Goal: Task Accomplishment & Management: Manage account settings

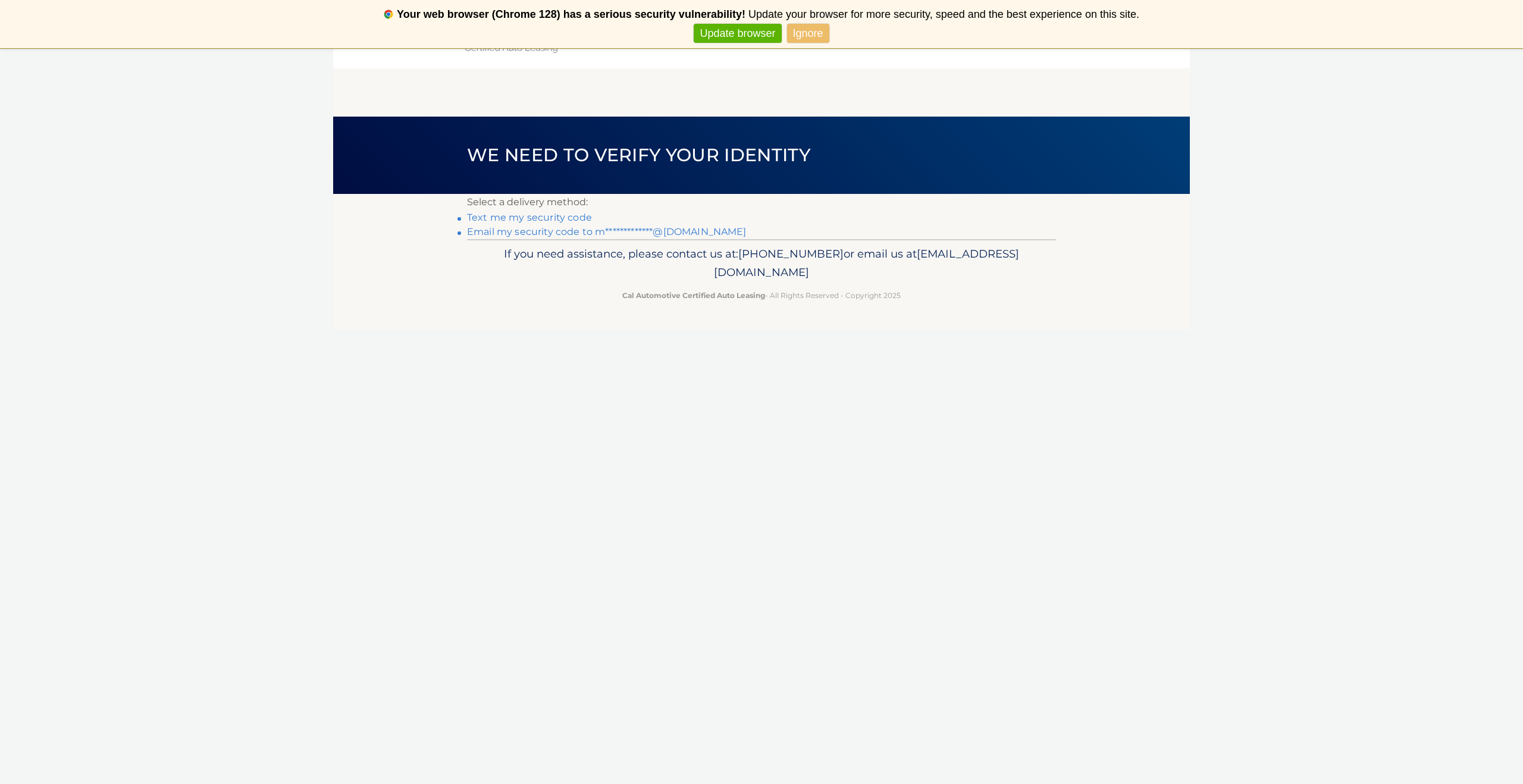
click at [525, 219] on link "Text me my security code" at bounding box center [530, 217] width 125 height 11
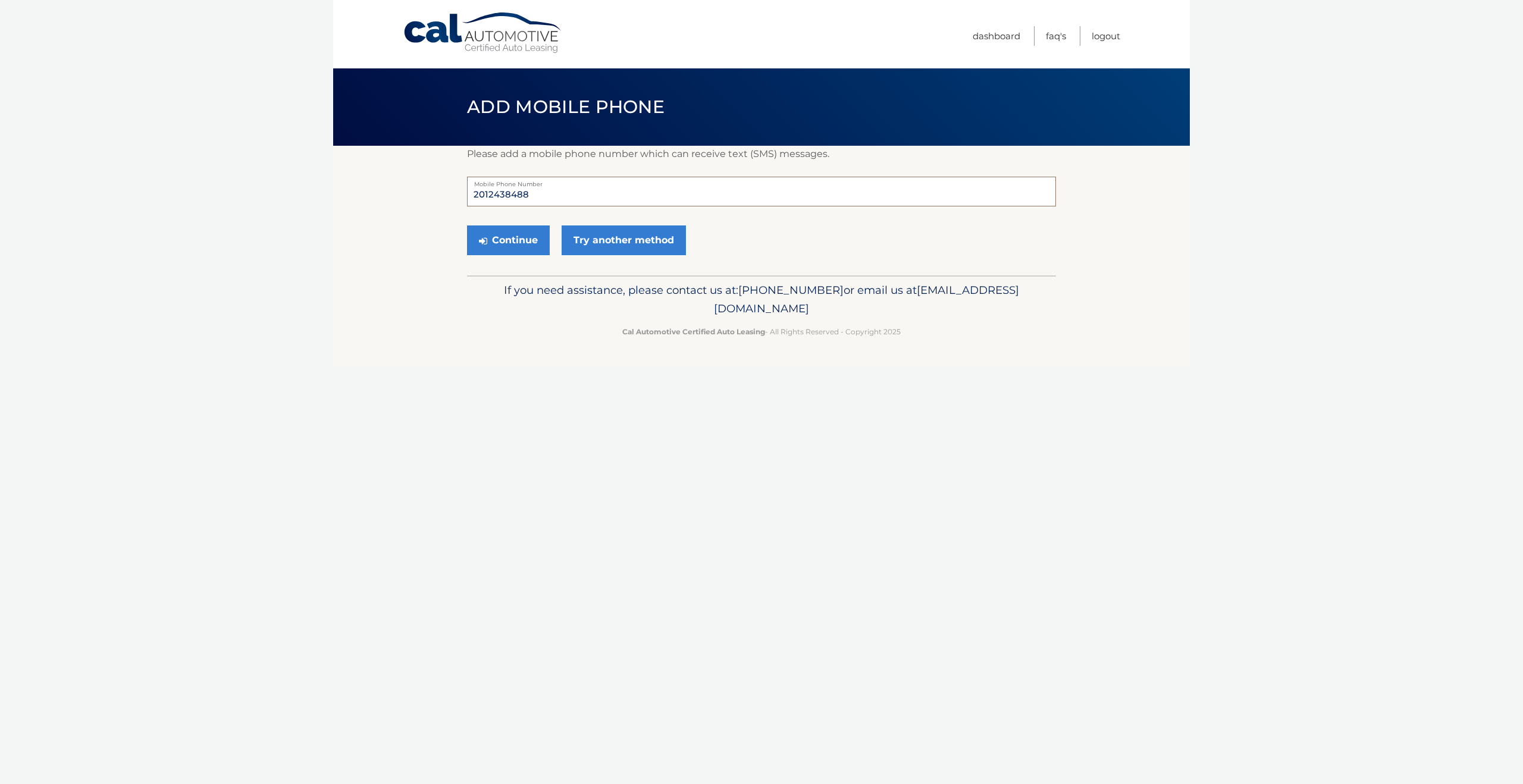
click at [544, 199] on input "2012438488" at bounding box center [762, 191] width 589 height 29
type input "2019135399"
click at [510, 247] on button "Continue" at bounding box center [508, 240] width 82 height 29
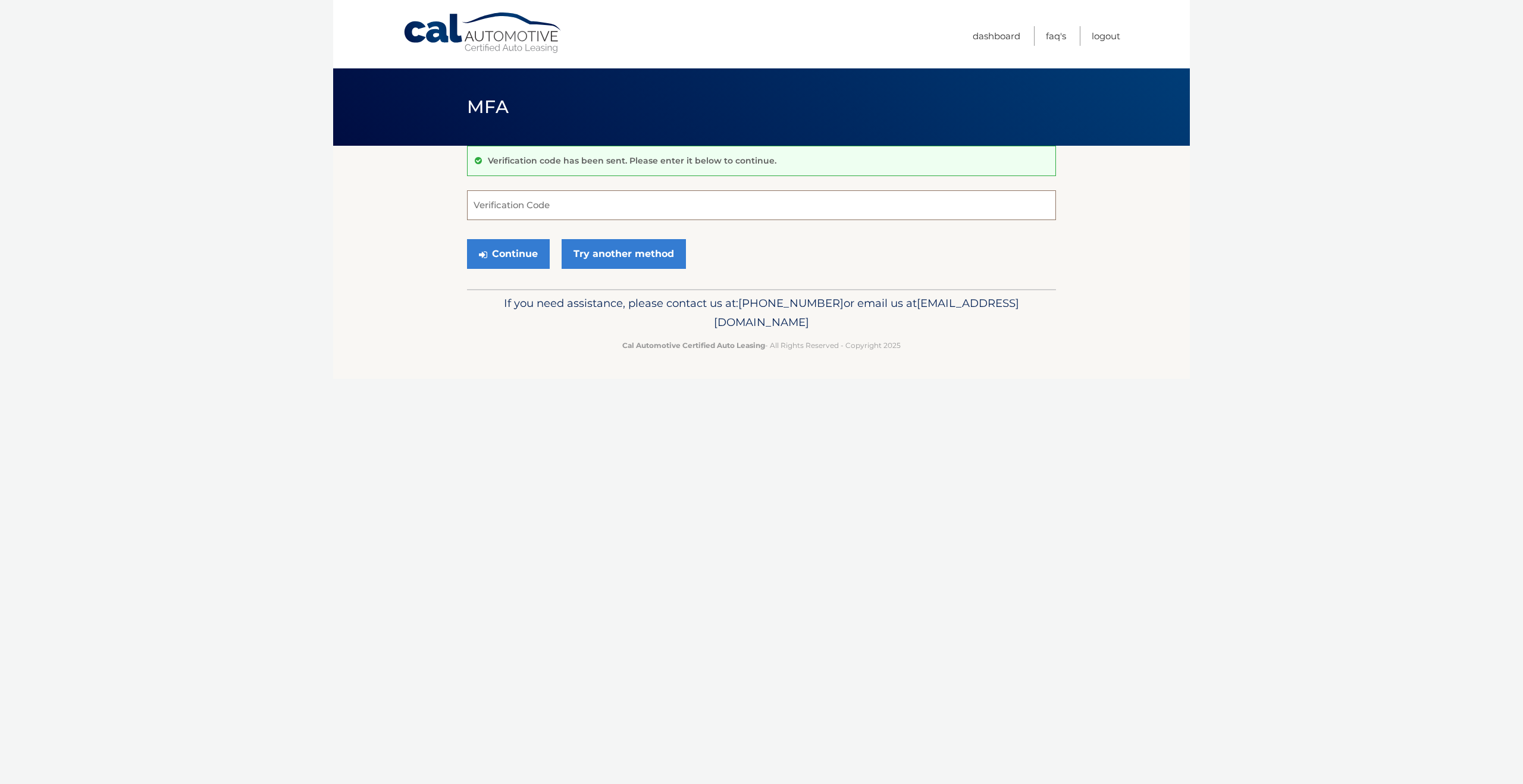
click at [507, 211] on input "Verification Code" at bounding box center [762, 205] width 589 height 29
type input "229017"
click at [494, 246] on button "Continue" at bounding box center [508, 254] width 82 height 29
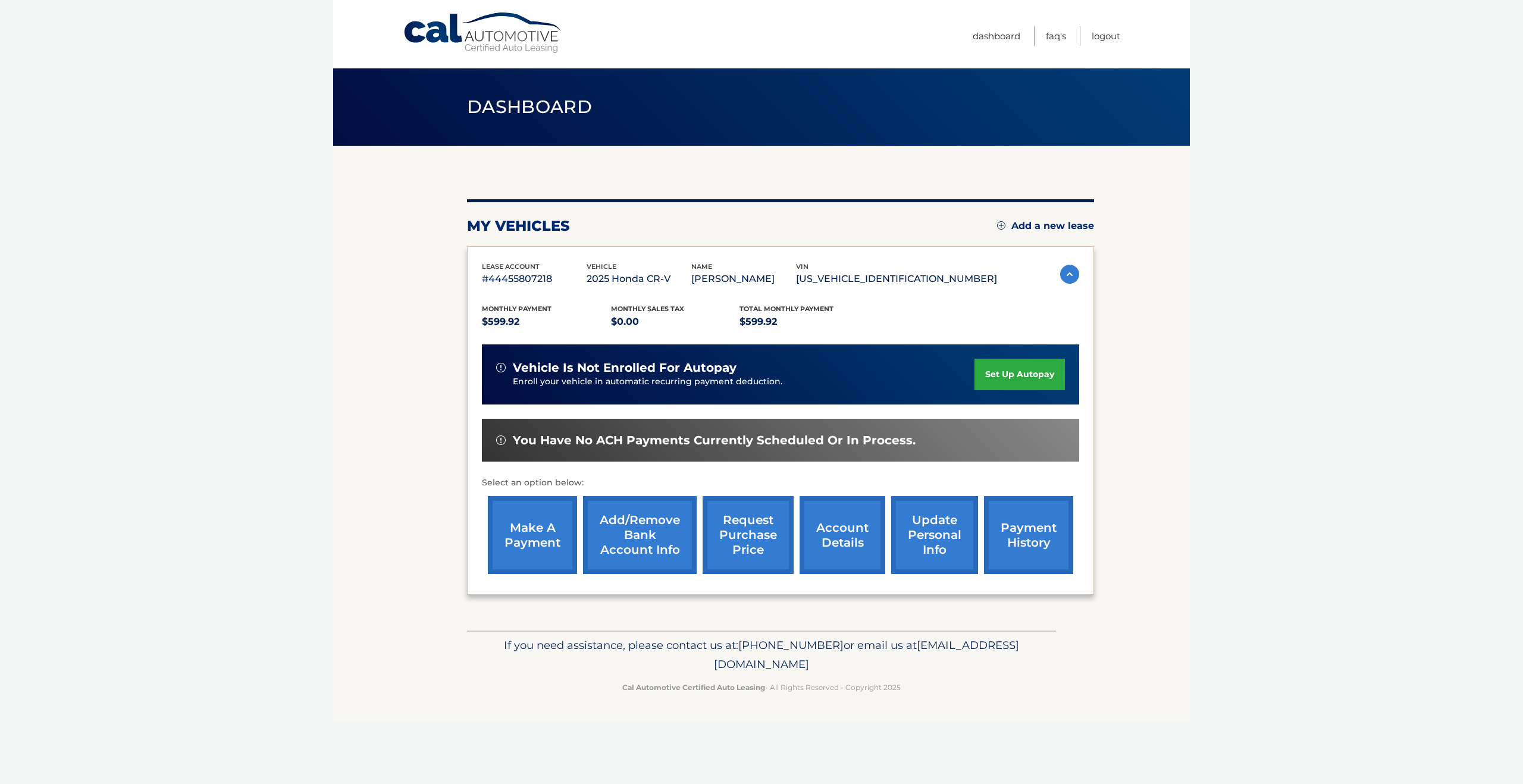
click at [742, 548] on link "request purchase price" at bounding box center [748, 535] width 91 height 78
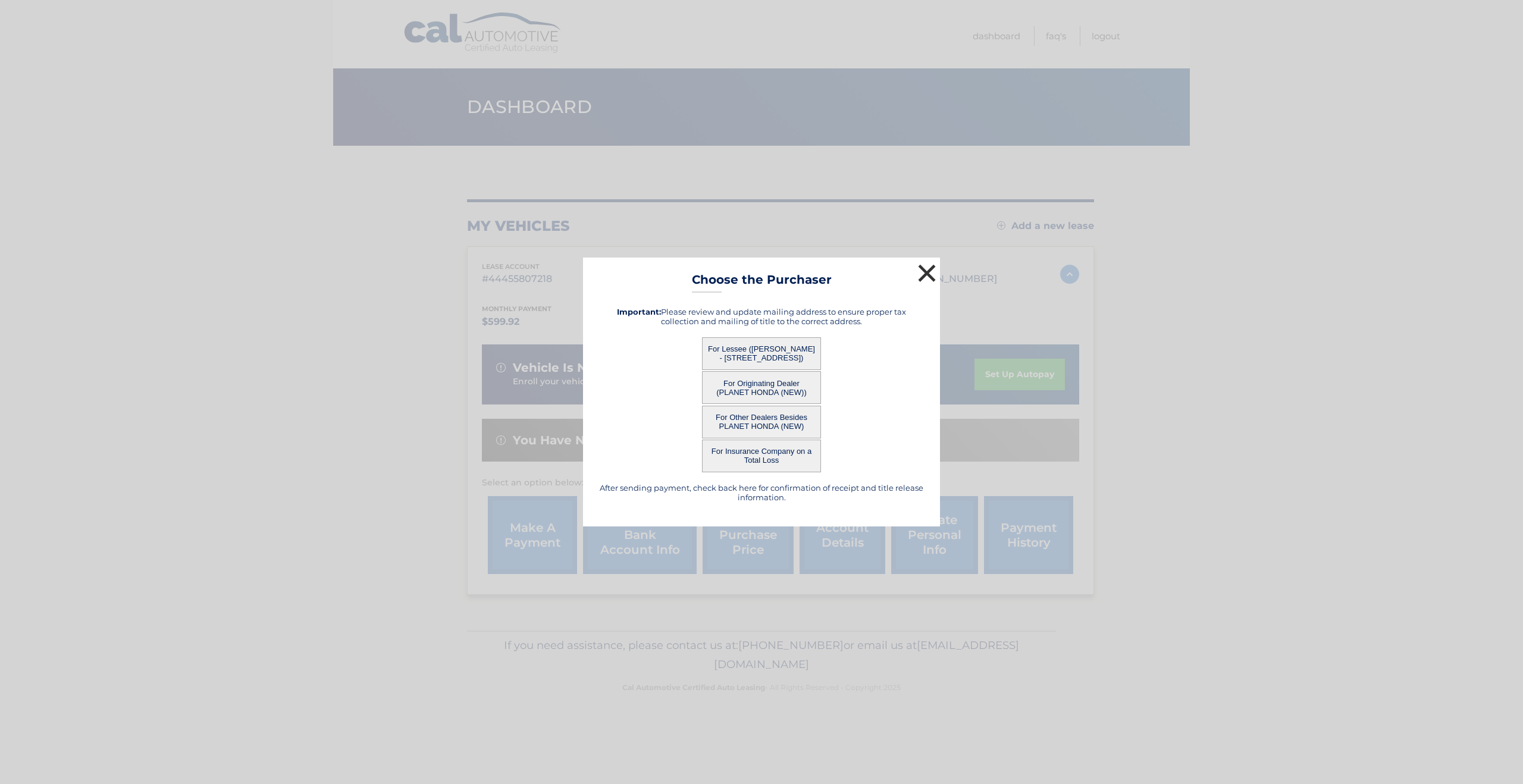
click at [934, 271] on button "×" at bounding box center [927, 273] width 24 height 24
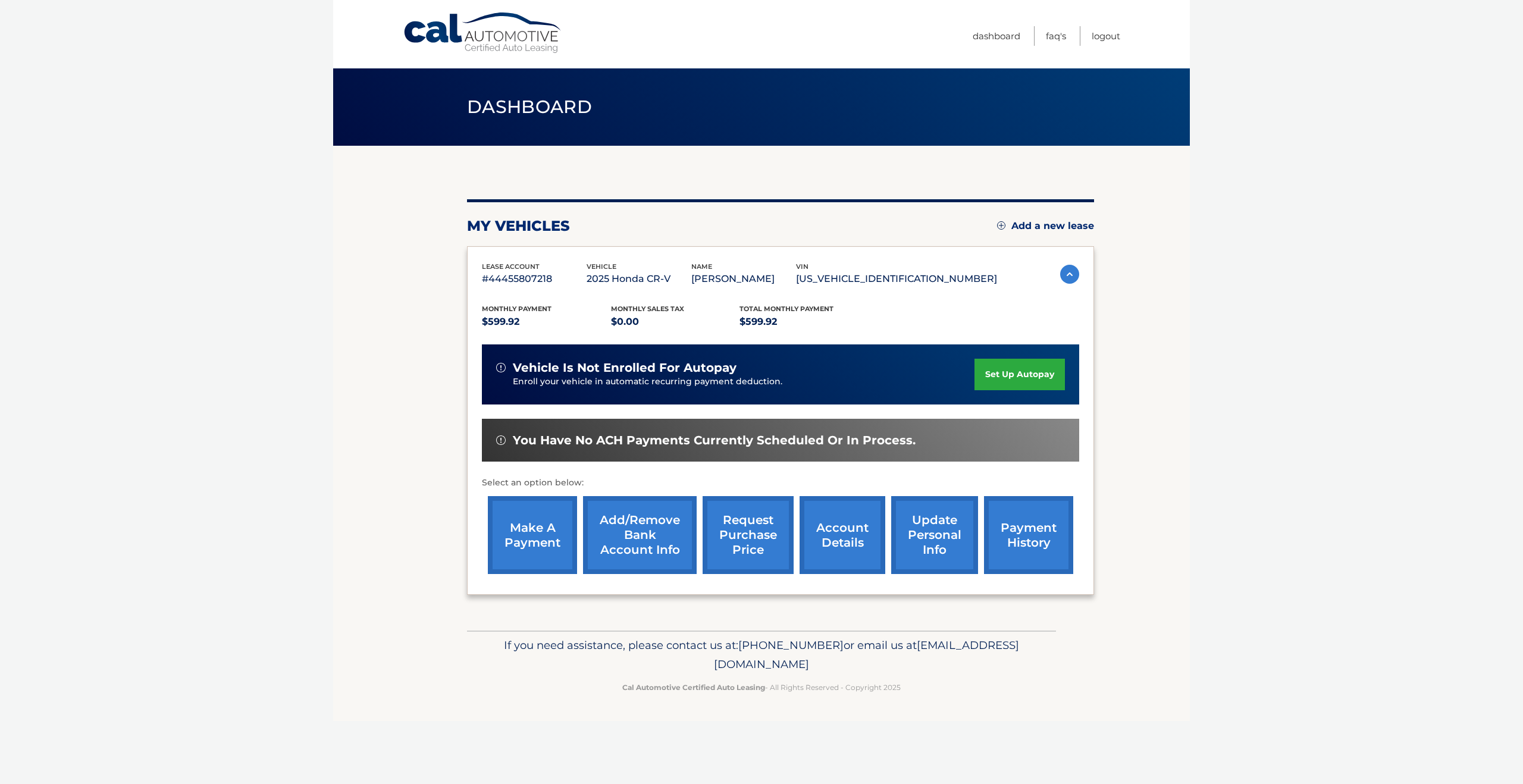
click at [1040, 372] on link "set up autopay" at bounding box center [1019, 374] width 91 height 32
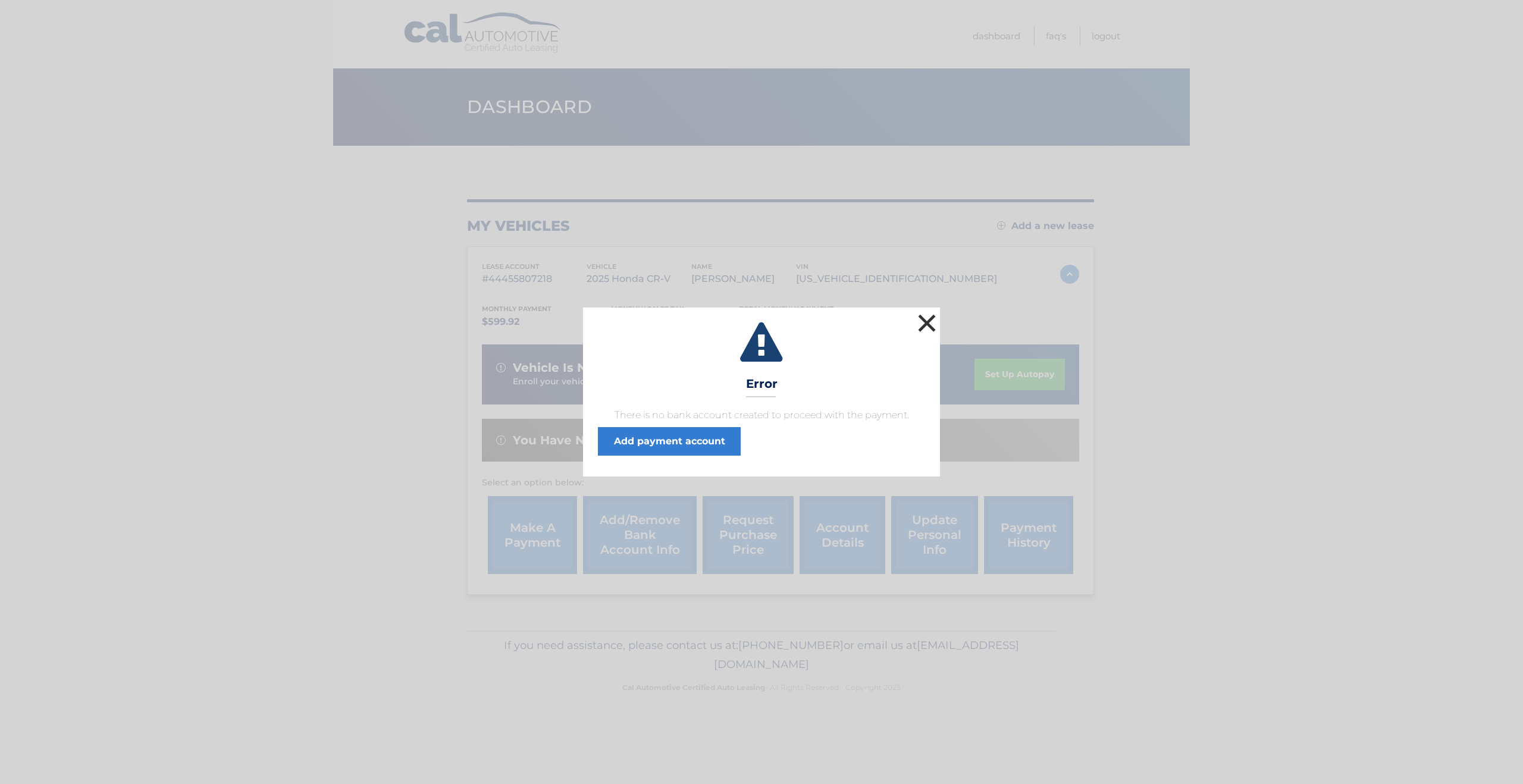
click at [928, 323] on button "×" at bounding box center [927, 323] width 24 height 24
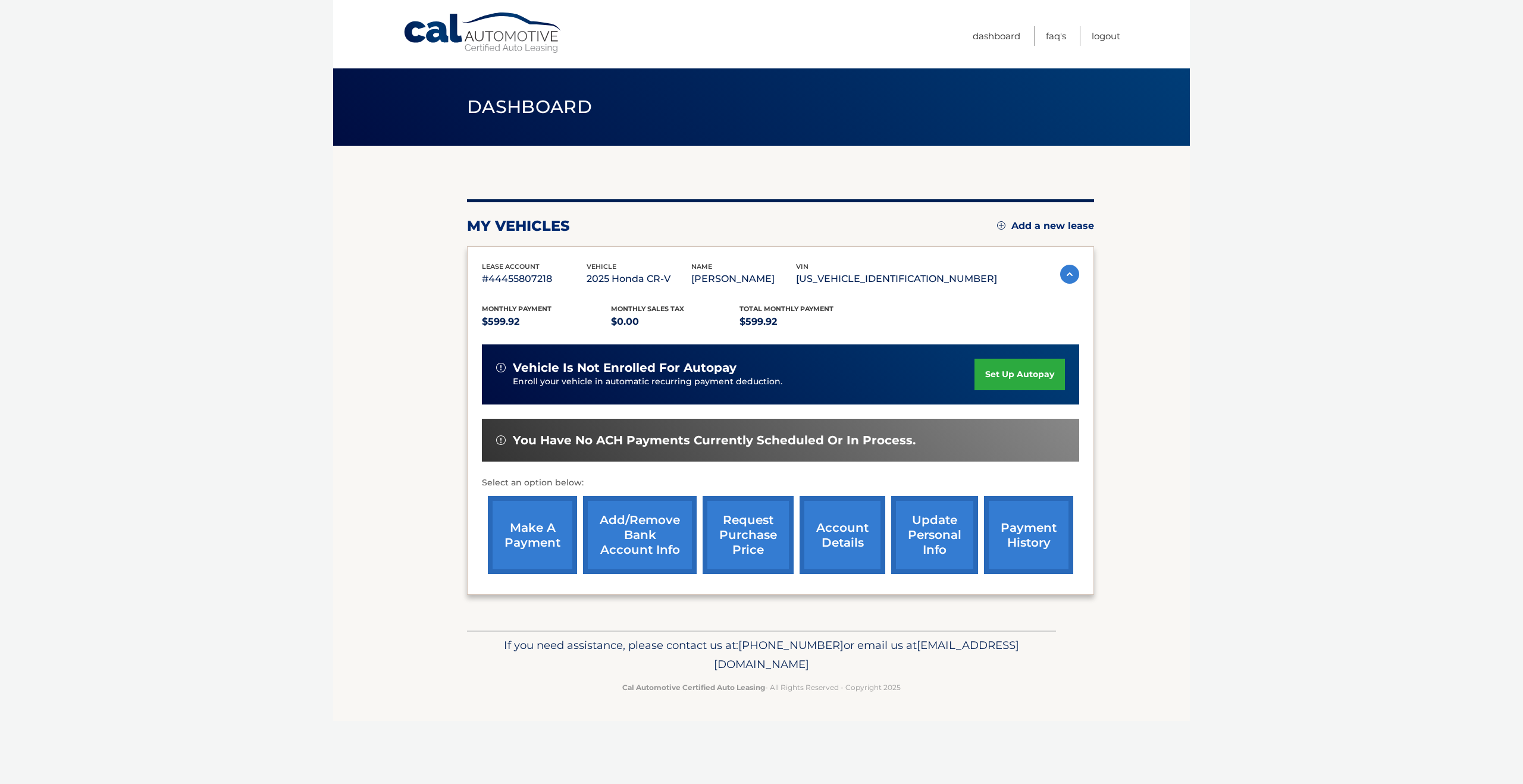
click at [848, 541] on link "account details" at bounding box center [843, 535] width 85 height 78
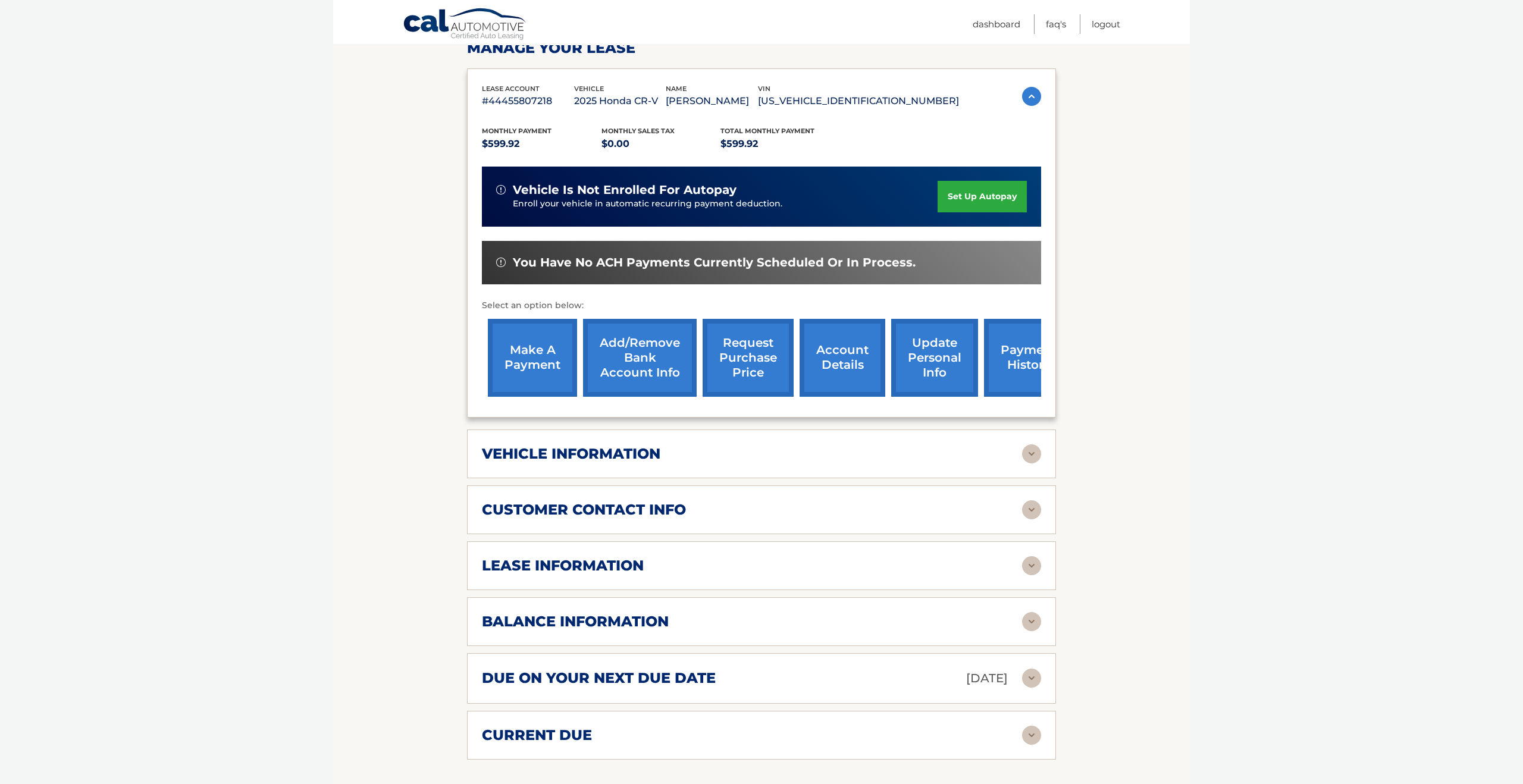
scroll to position [197, 0]
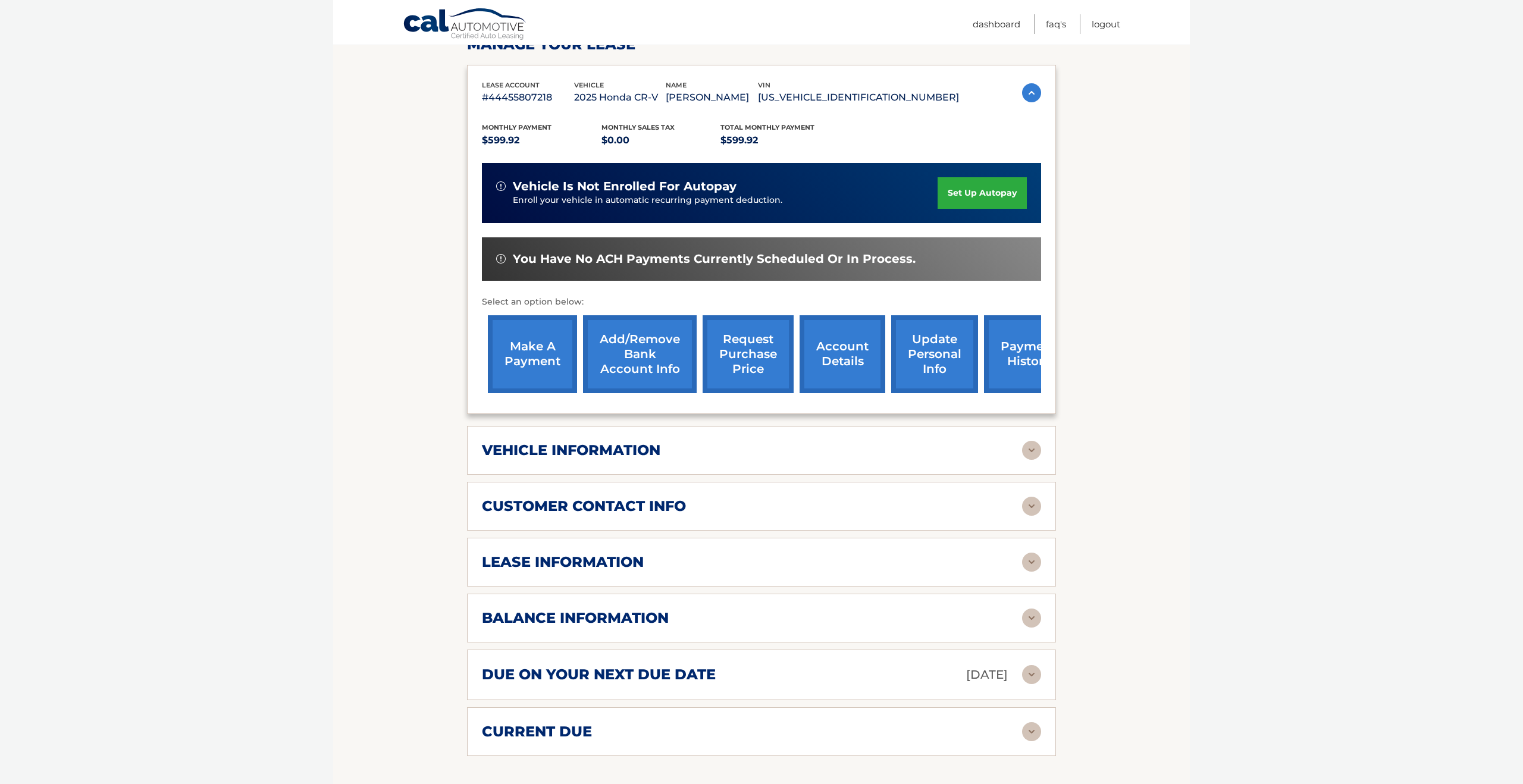
click at [642, 627] on div "balance information Payments Received 9 Payments Remaining 30 Next Payment will…" at bounding box center [762, 618] width 589 height 49
click at [1036, 621] on img at bounding box center [1032, 618] width 19 height 19
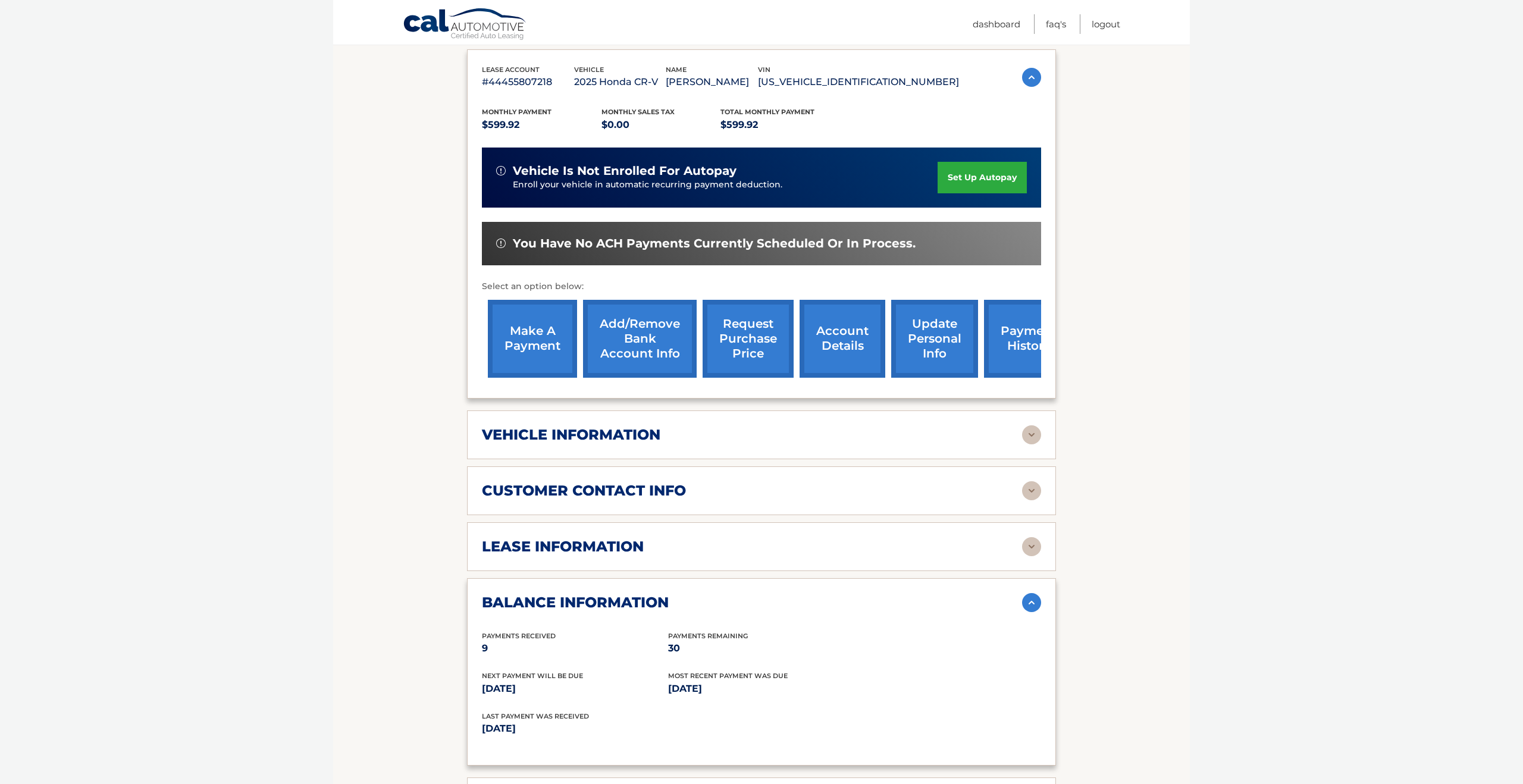
scroll to position [215, 0]
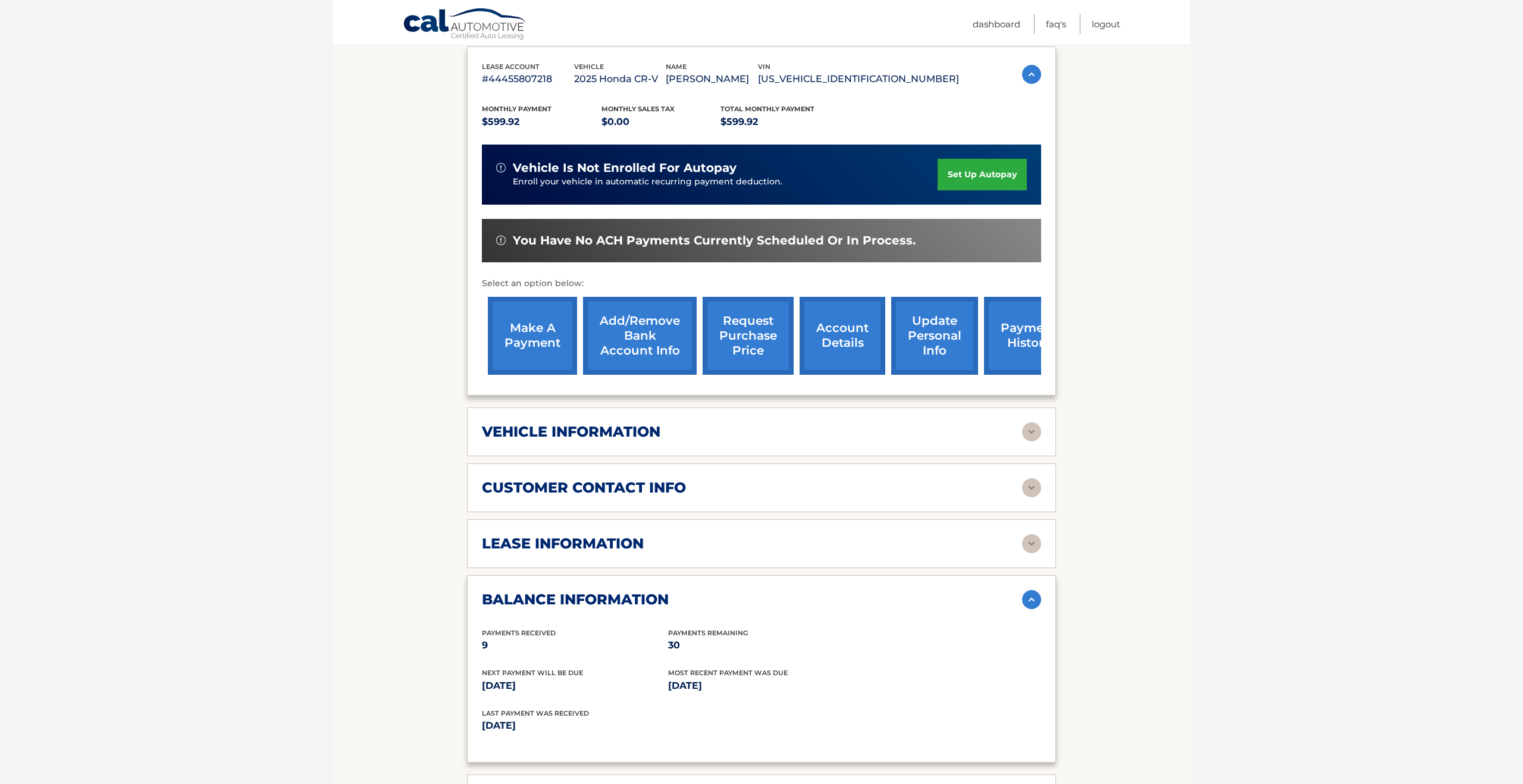
click at [1038, 606] on img at bounding box center [1032, 599] width 19 height 19
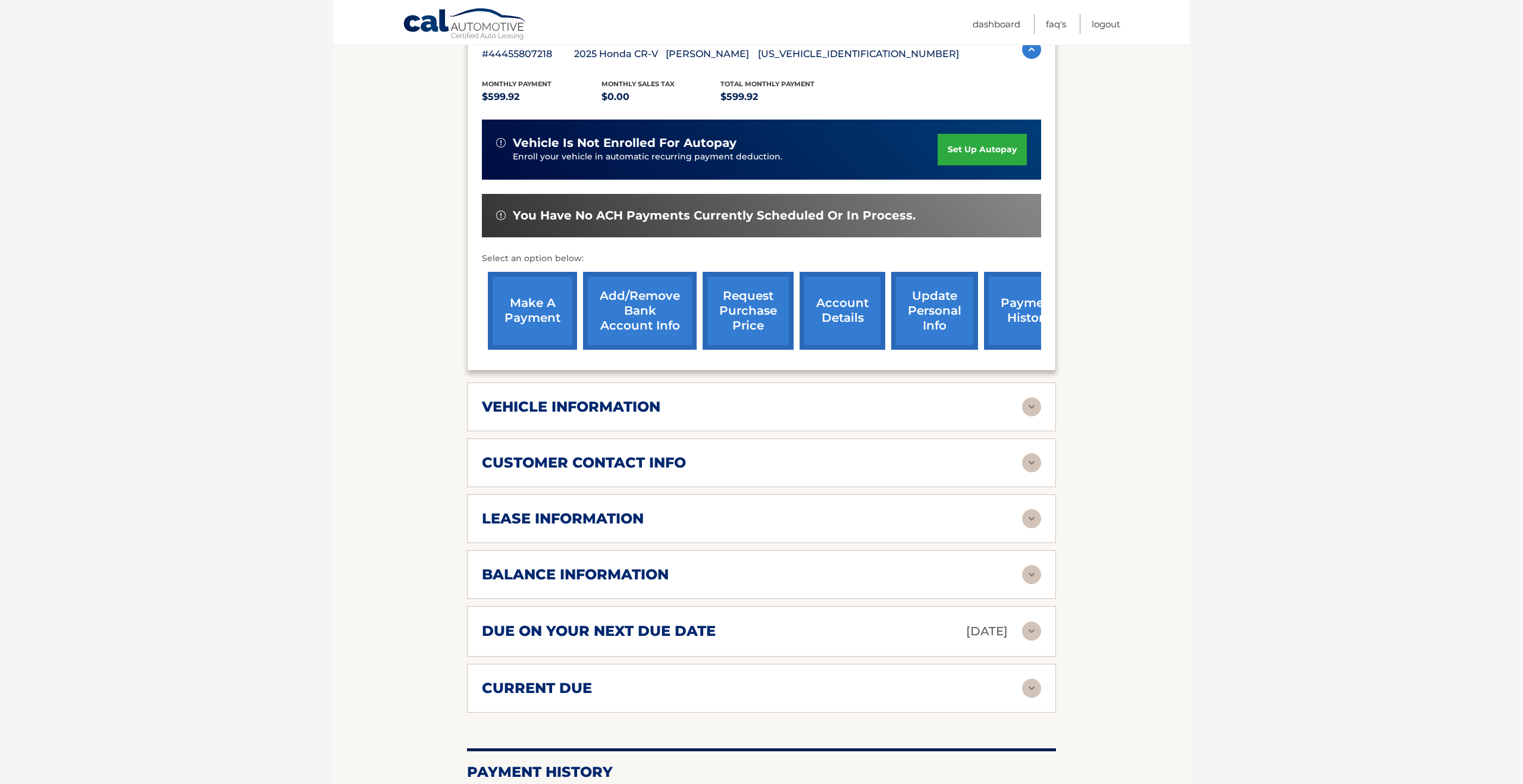
scroll to position [241, 0]
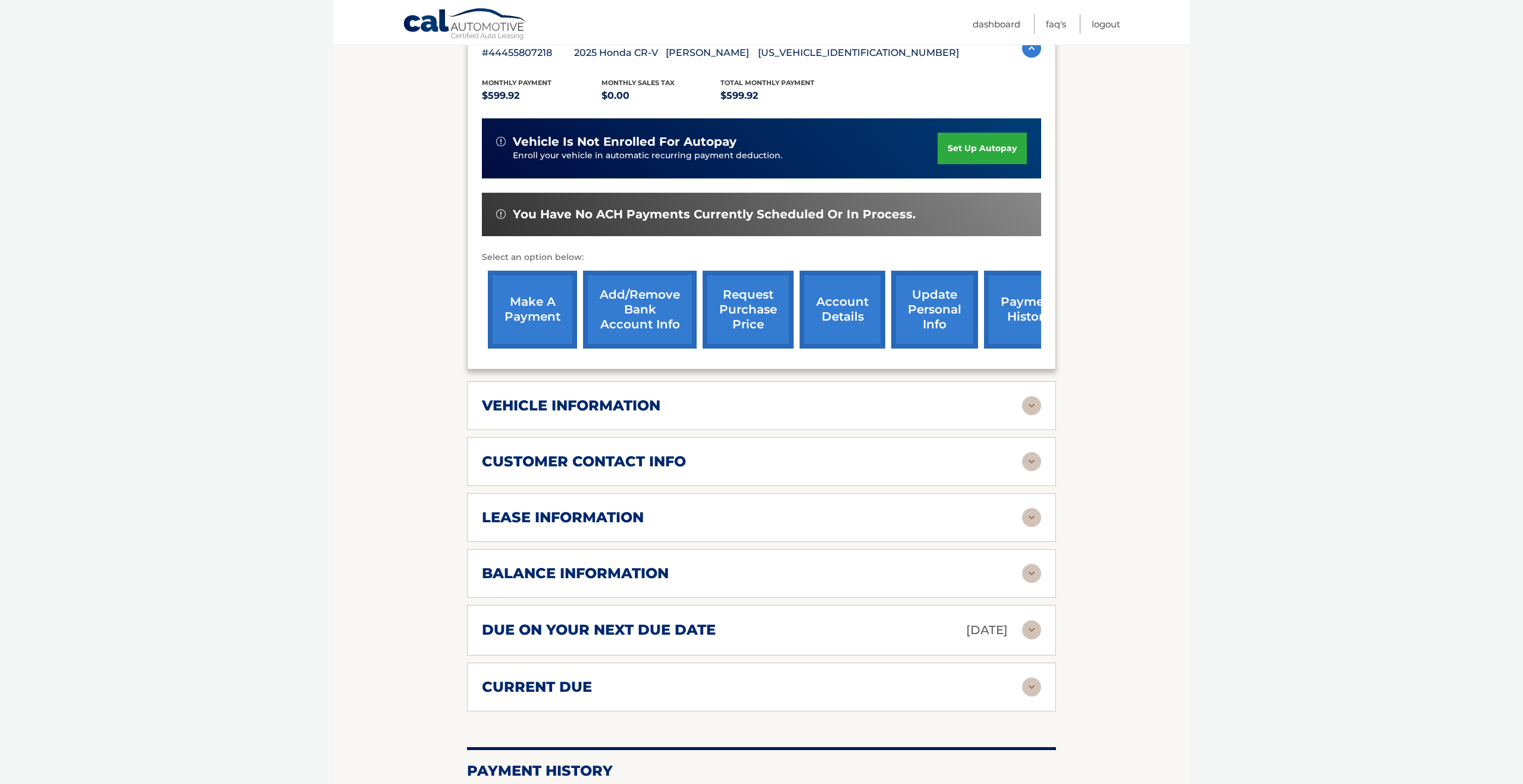
click at [1033, 520] on img at bounding box center [1032, 518] width 19 height 19
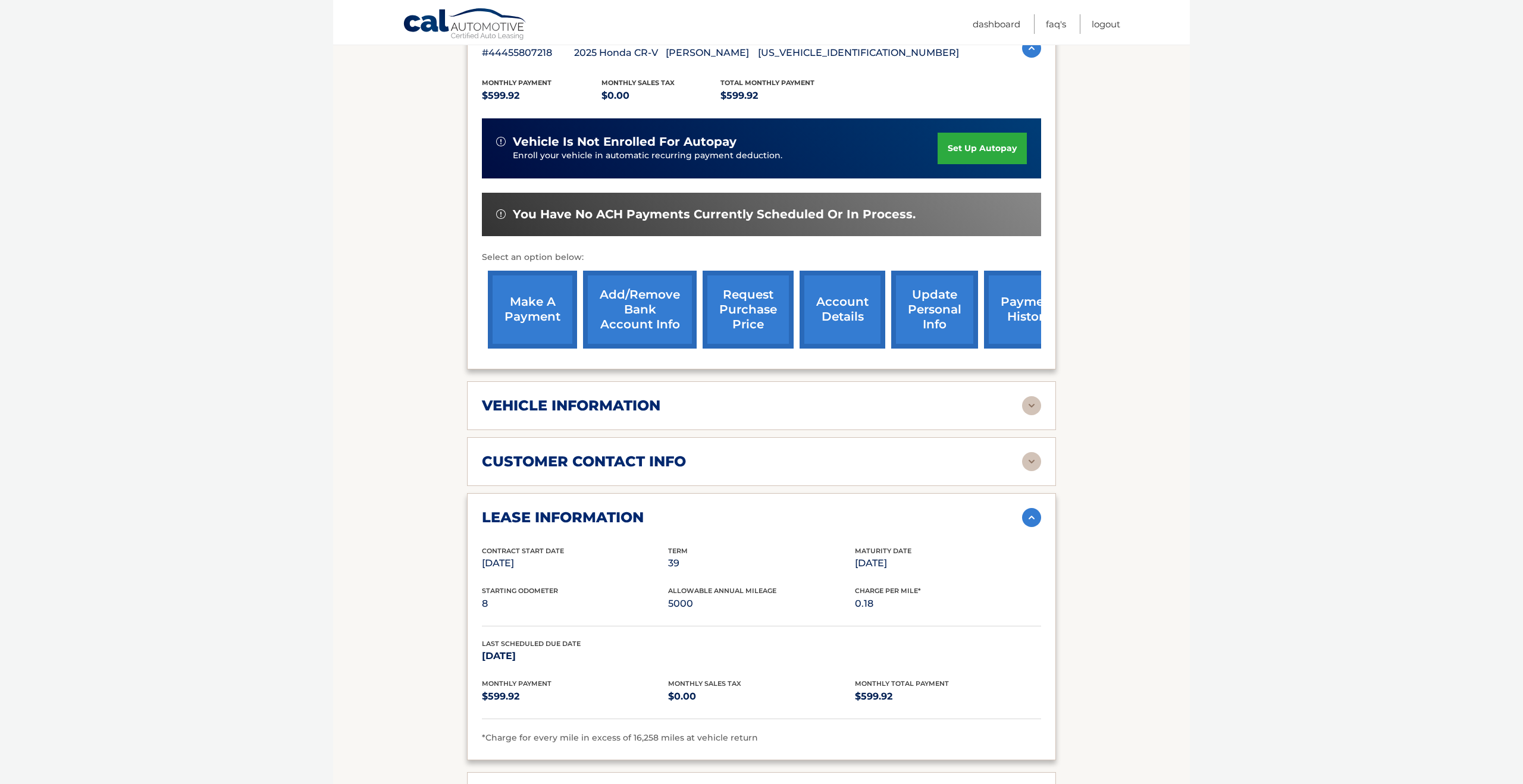
click at [1027, 519] on img at bounding box center [1032, 518] width 19 height 19
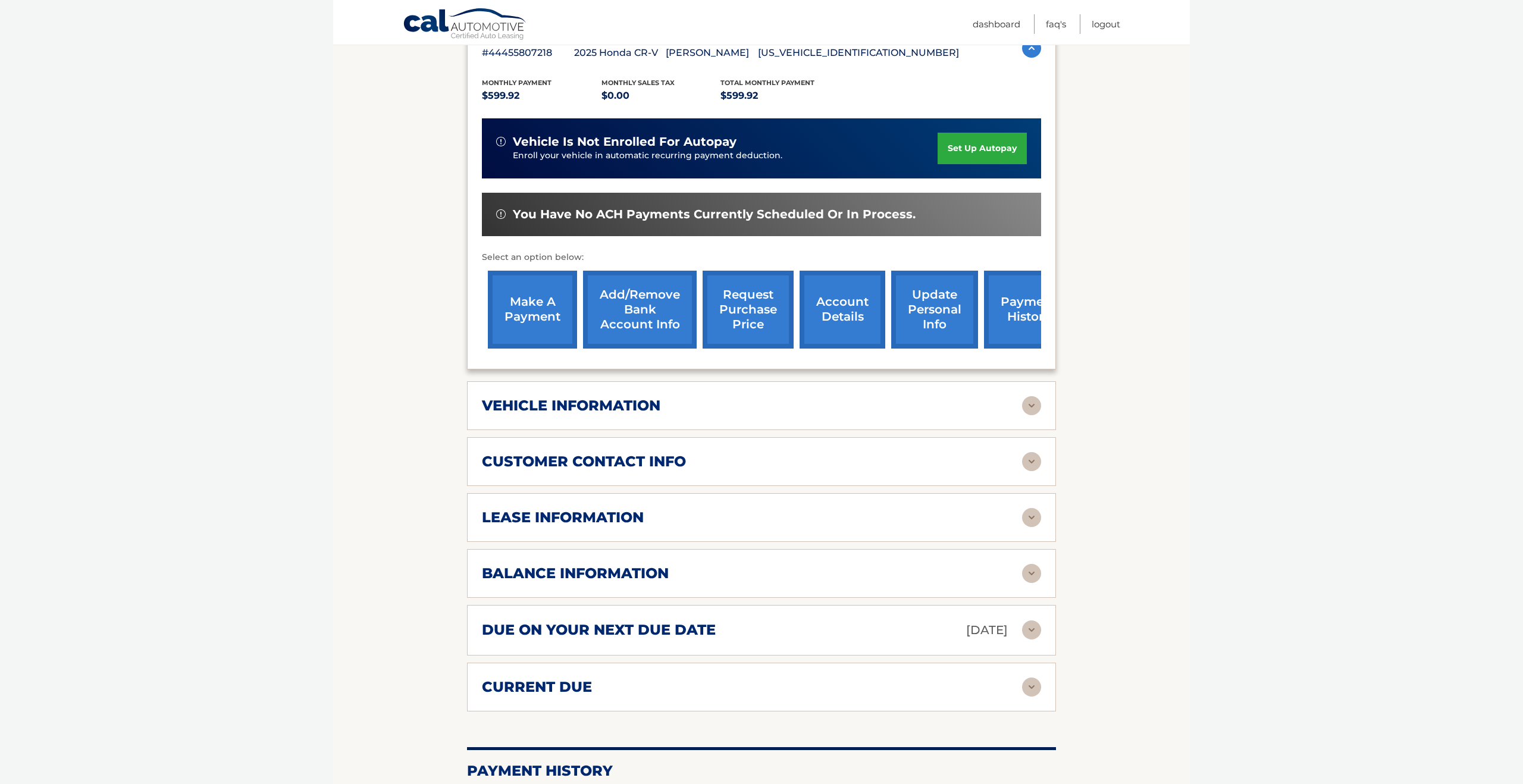
click at [1034, 465] on img at bounding box center [1032, 462] width 19 height 19
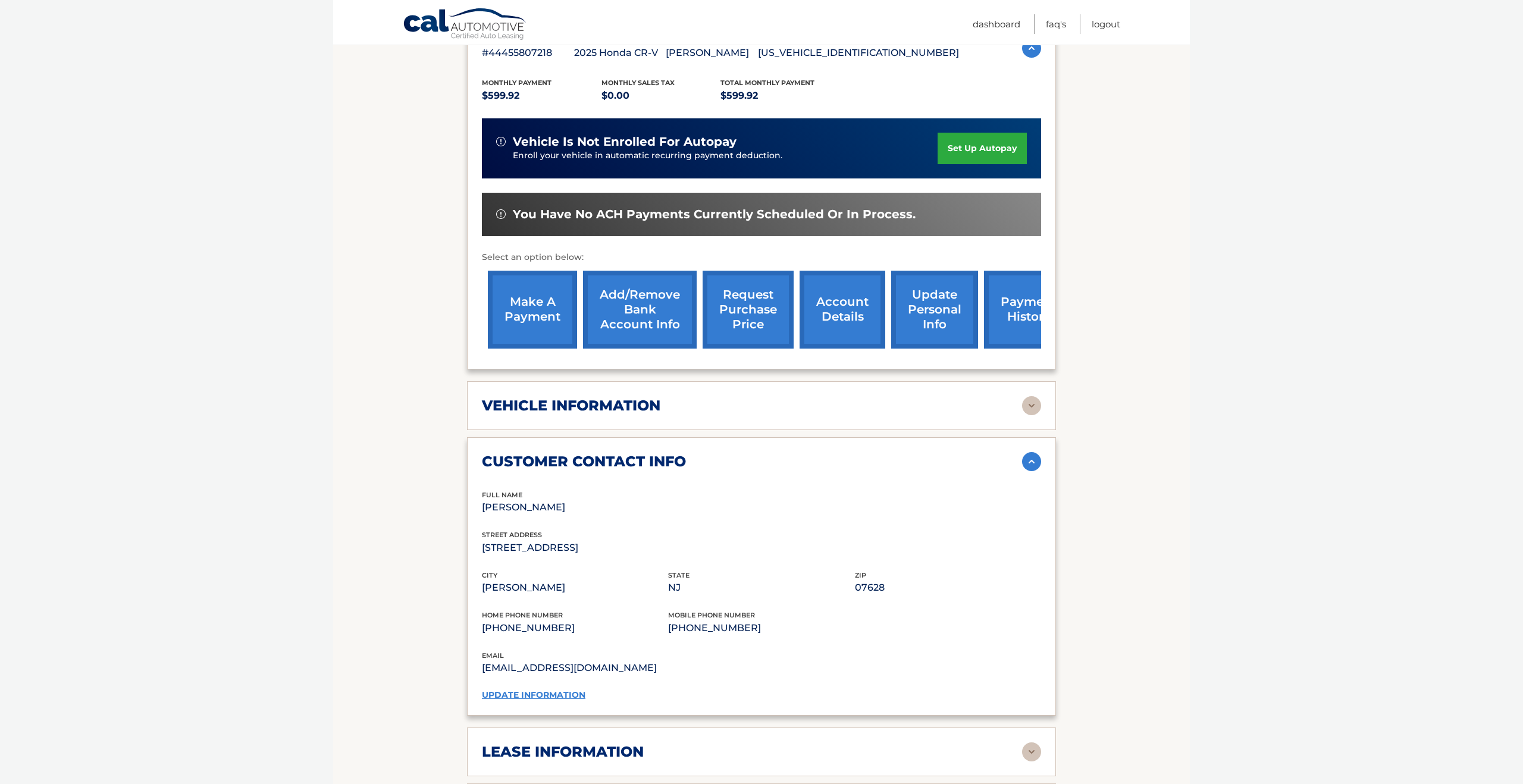
click at [1034, 465] on img at bounding box center [1032, 462] width 19 height 19
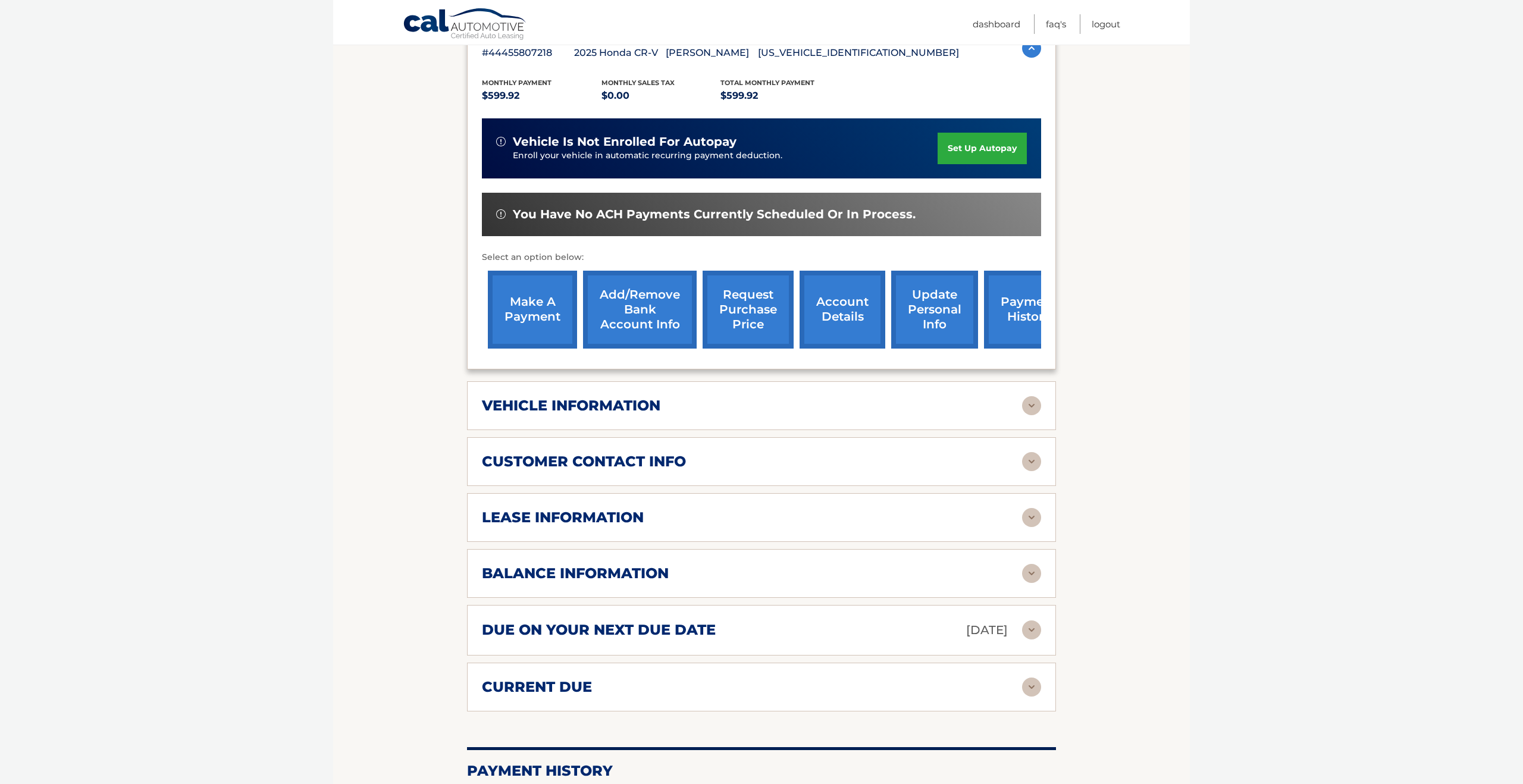
click at [1029, 417] on div "vehicle information vehicle Year 2025 vehicle make Honda vehicle model CR-V veh…" at bounding box center [762, 406] width 589 height 49
click at [1032, 414] on img at bounding box center [1032, 406] width 19 height 19
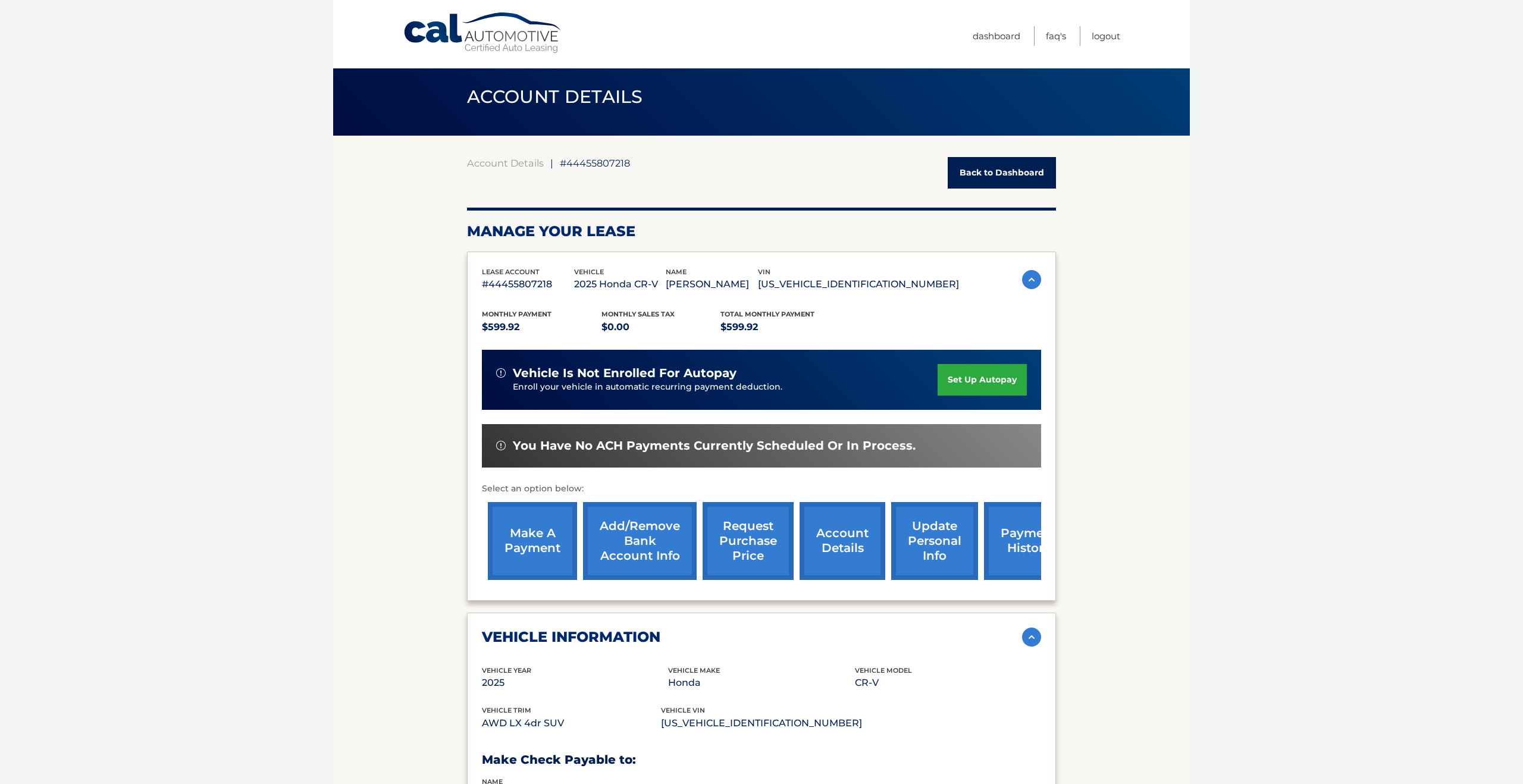
scroll to position [0, 0]
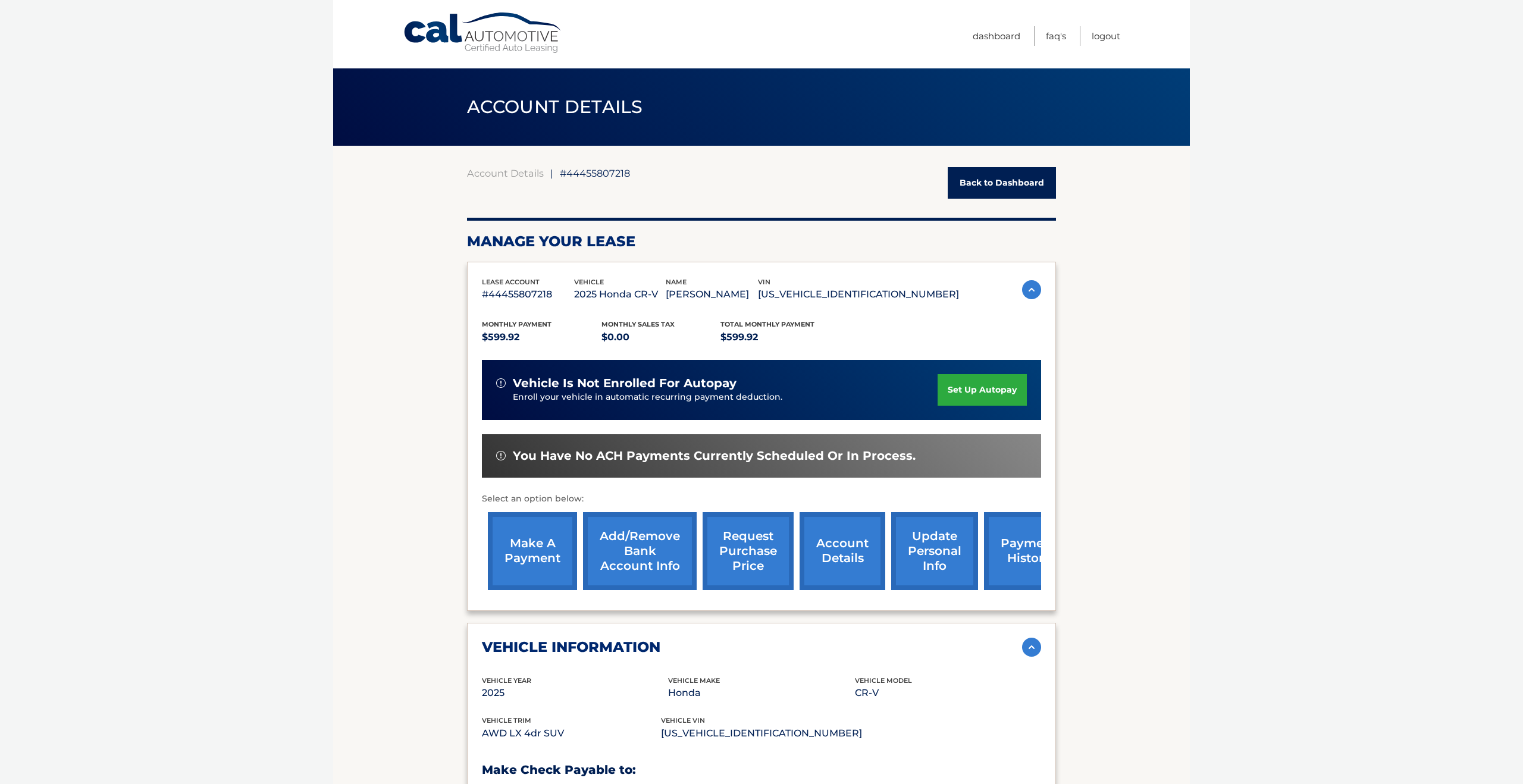
click at [488, 41] on link "Cal Automotive" at bounding box center [483, 32] width 161 height 42
